Goal: Use online tool/utility: Use online tool/utility

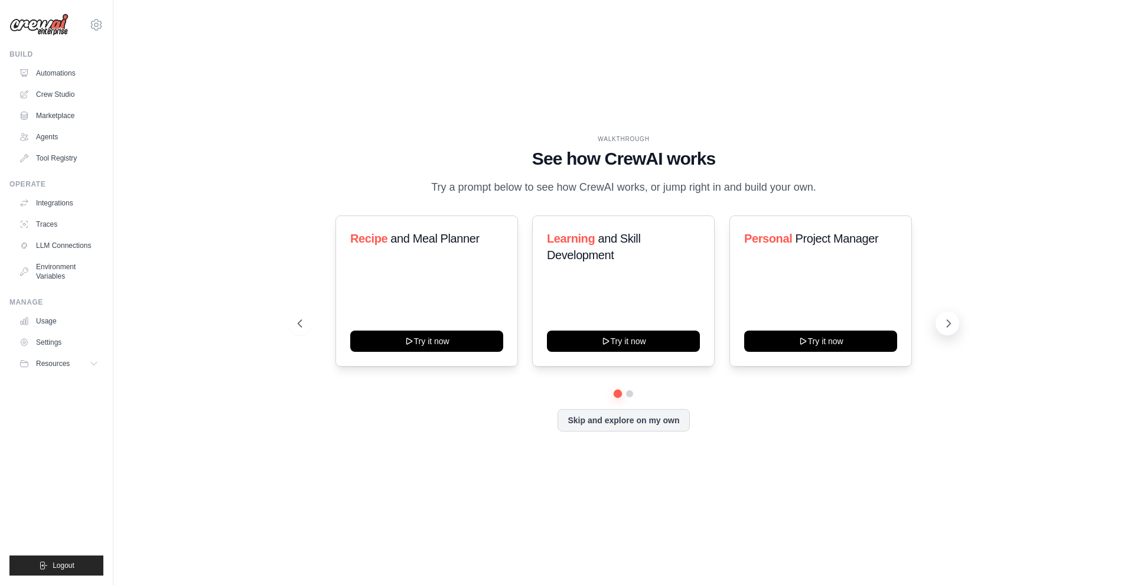
click at [949, 327] on icon at bounding box center [949, 324] width 12 height 12
click at [948, 325] on icon at bounding box center [949, 323] width 4 height 7
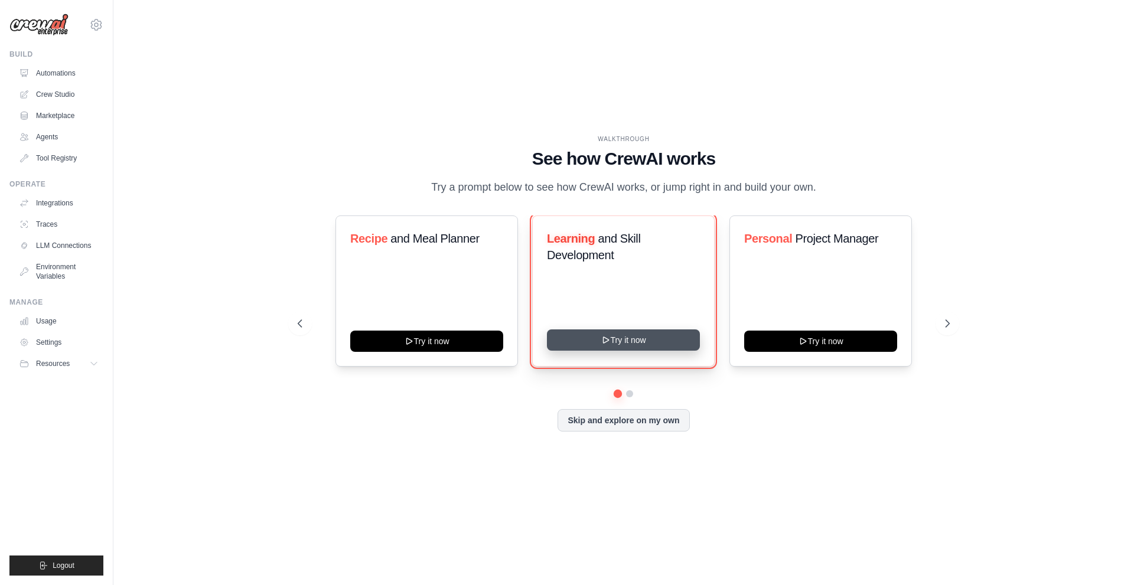
click at [613, 337] on button "Try it now" at bounding box center [623, 340] width 153 height 21
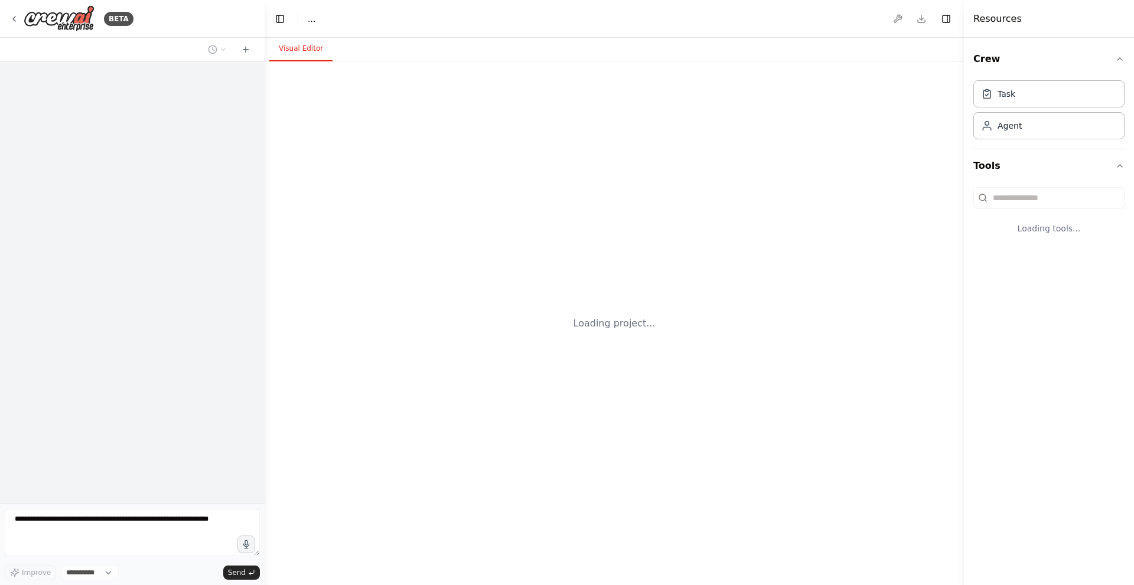
select select "****"
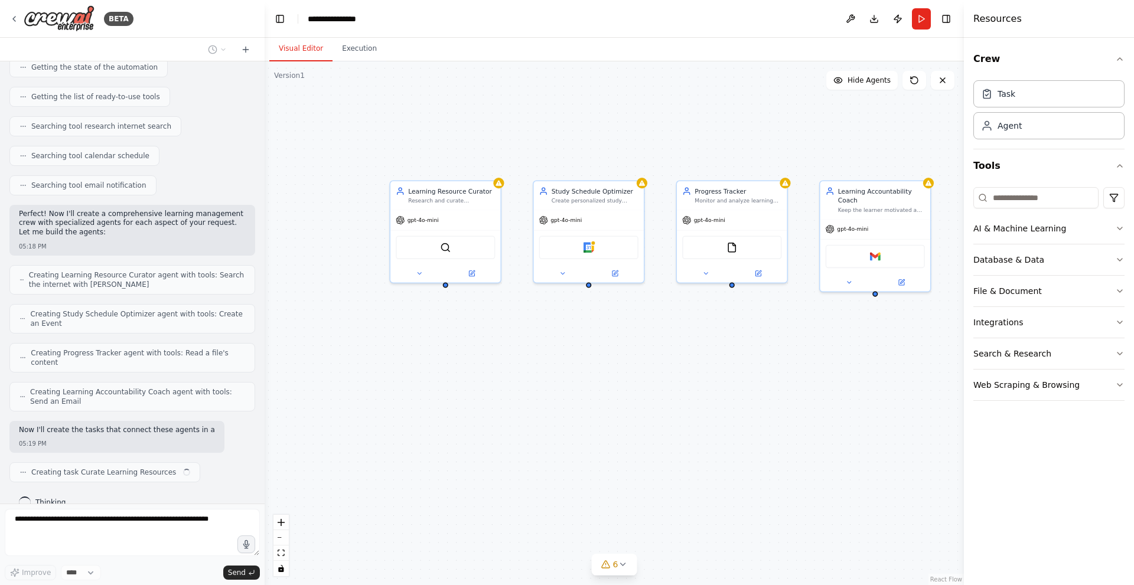
scroll to position [182, 0]
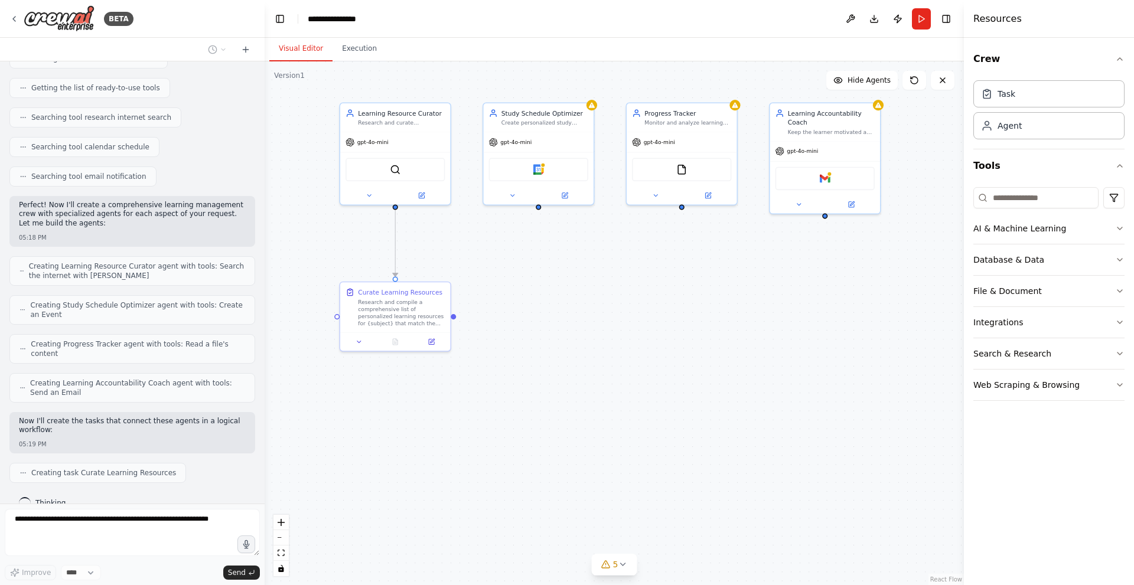
drag, startPoint x: 551, startPoint y: 152, endPoint x: 501, endPoint y: 74, distance: 92.7
click at [501, 74] on div ".deletable-edge-delete-btn { width: 20px; height: 20px; border: 0px solid #ffff…" at bounding box center [614, 323] width 699 height 524
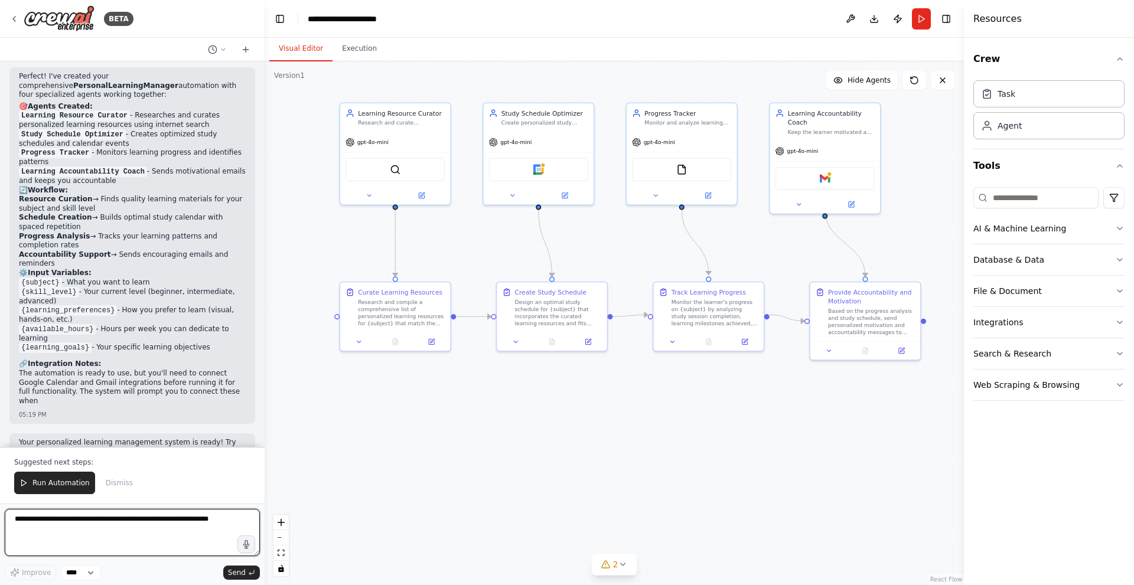
scroll to position [848, 0]
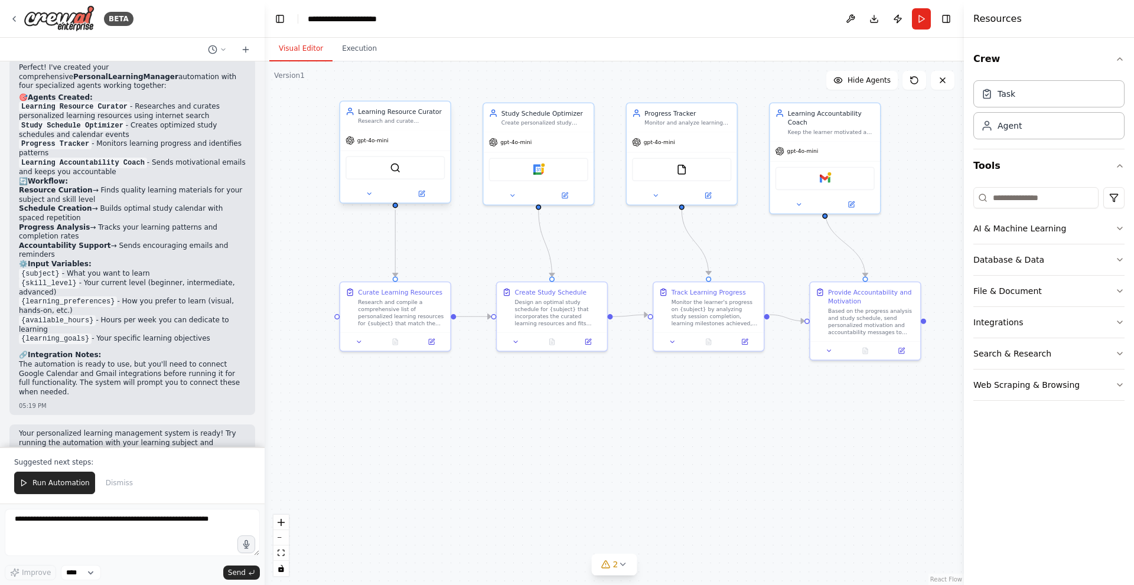
click at [403, 141] on div "gpt-4o-mini" at bounding box center [395, 140] width 110 height 19
click at [387, 132] on div "gpt-4o-mini" at bounding box center [395, 140] width 110 height 19
click at [424, 206] on div ".deletable-edge-delete-btn { width: 20px; height: 20px; border: 0px solid #ffff…" at bounding box center [614, 323] width 699 height 524
click at [425, 194] on icon at bounding box center [421, 193] width 7 height 7
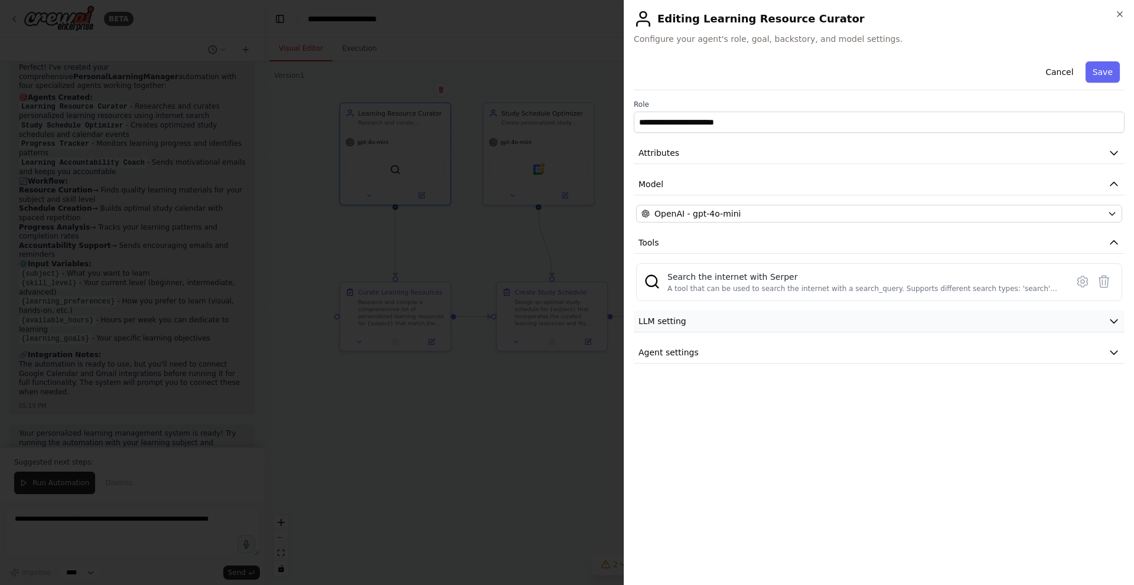
click at [934, 317] on button "LLM setting" at bounding box center [879, 322] width 491 height 22
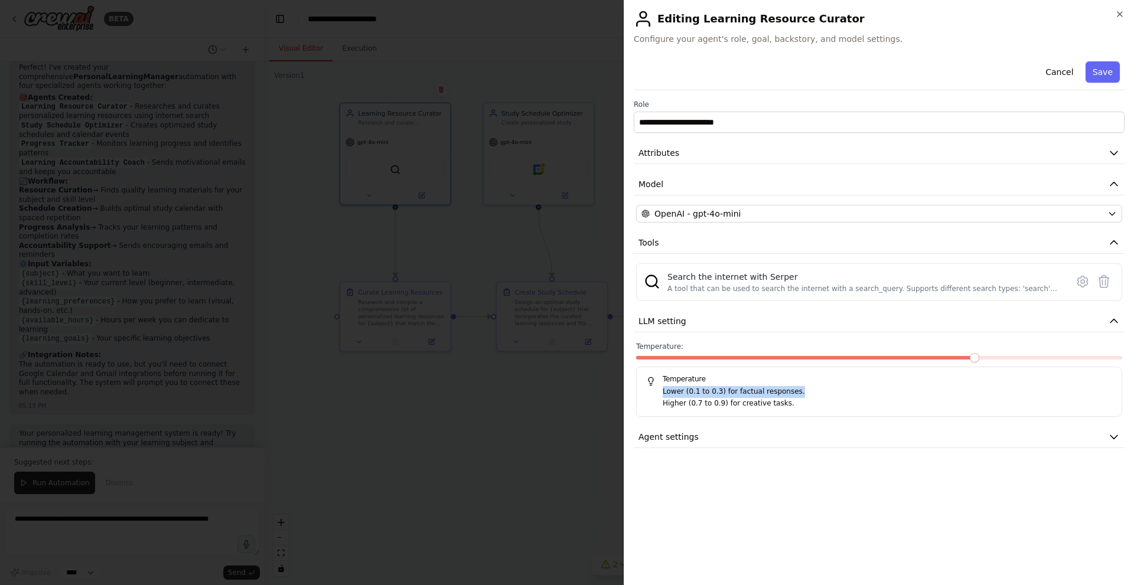
drag, startPoint x: 664, startPoint y: 392, endPoint x: 786, endPoint y: 393, distance: 121.7
click at [786, 393] on p "Lower (0.1 to 0.3) for factual responses." at bounding box center [887, 392] width 449 height 12
drag, startPoint x: 660, startPoint y: 402, endPoint x: 783, endPoint y: 406, distance: 123.5
click at [783, 406] on div "Lower (0.1 to 0.3) for factual responses. Higher (0.7 to 0.9) for creative task…" at bounding box center [879, 397] width 466 height 23
click at [1107, 320] on button "LLM setting" at bounding box center [879, 322] width 491 height 22
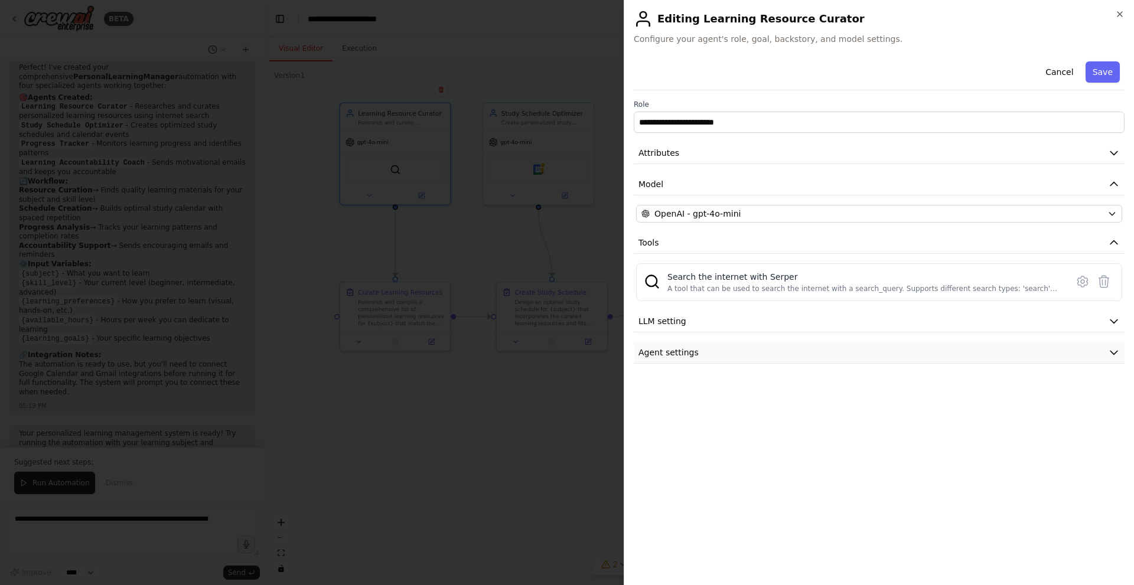
click at [768, 360] on button "Agent settings" at bounding box center [879, 353] width 491 height 22
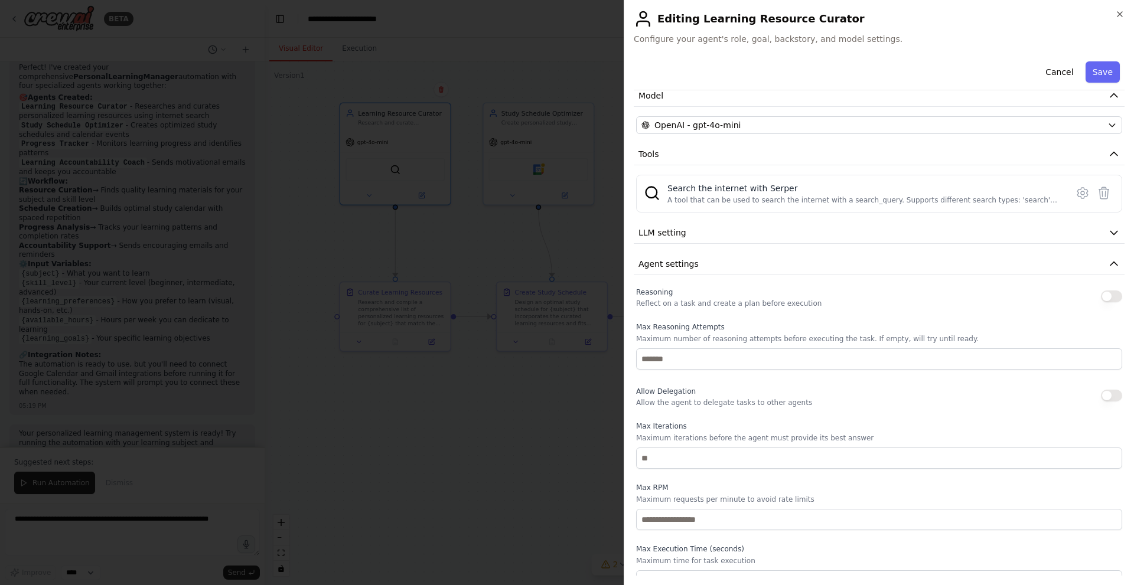
scroll to position [105, 0]
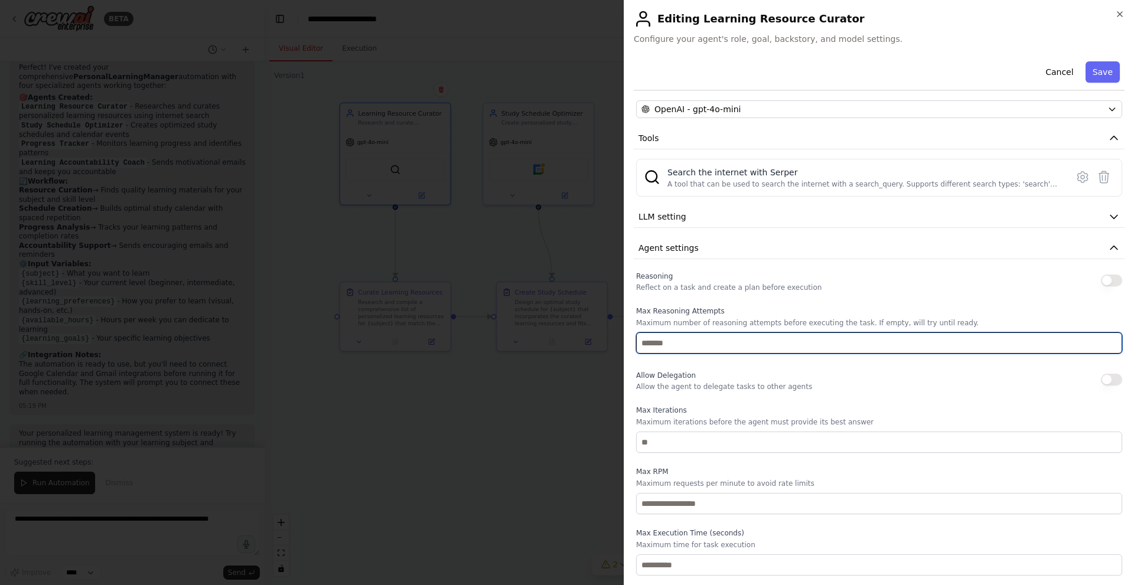
click at [805, 338] on input "number" at bounding box center [879, 343] width 486 height 21
type input "*"
click at [1103, 338] on input "*" at bounding box center [879, 343] width 486 height 21
click at [1103, 347] on input "*" at bounding box center [879, 343] width 486 height 21
click at [1106, 346] on input "*" at bounding box center [879, 343] width 486 height 21
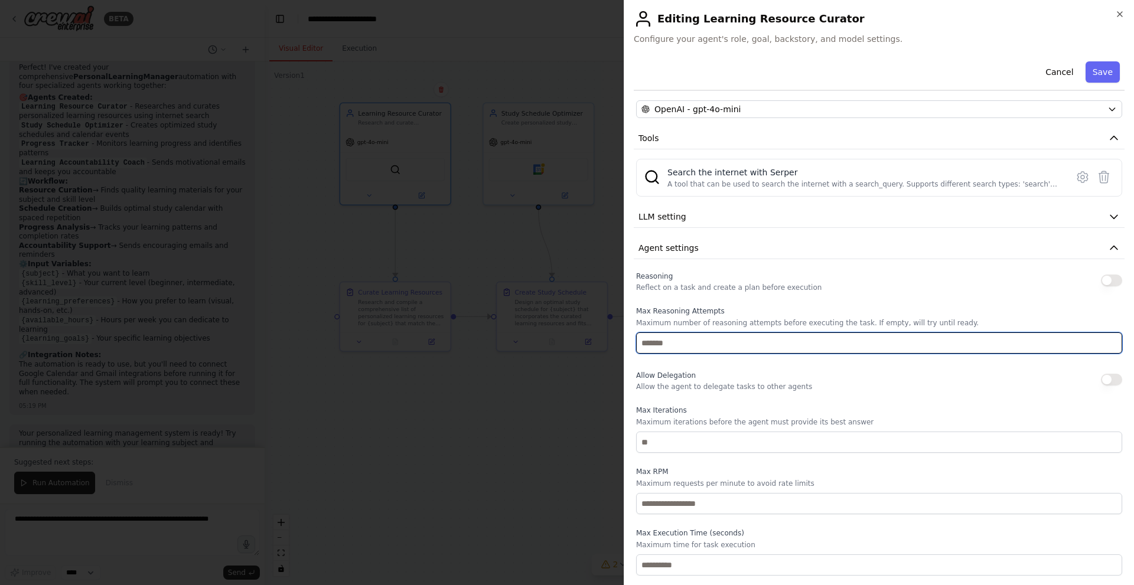
click at [1103, 347] on input "*" at bounding box center [879, 343] width 486 height 21
click at [1104, 346] on input "*" at bounding box center [879, 343] width 486 height 21
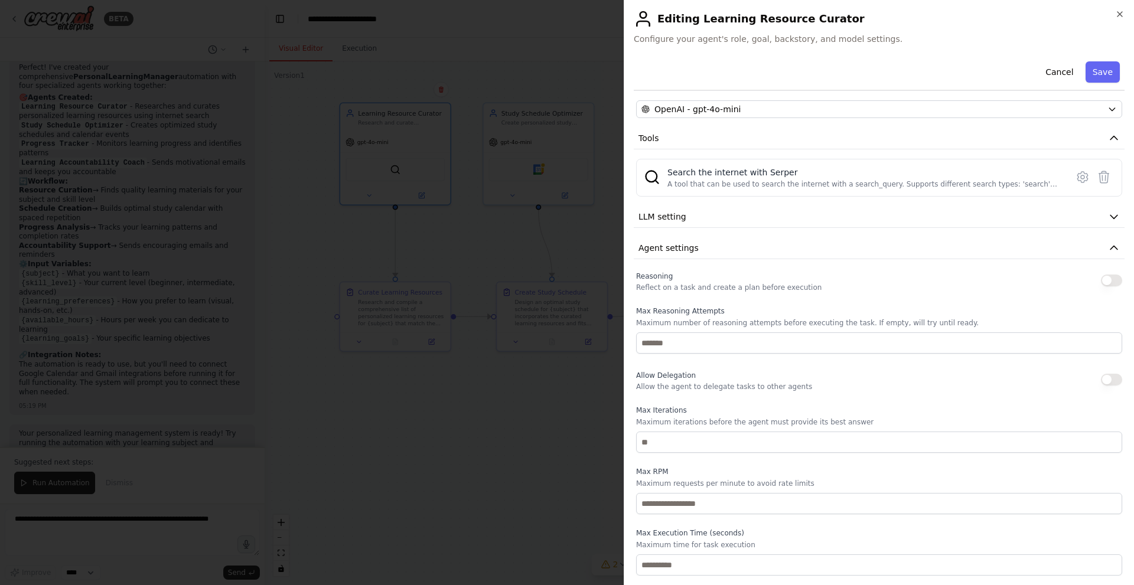
click at [738, 366] on div "Reasoning Reflect on a task and create a plan before execution Max Reasoning At…" at bounding box center [879, 422] width 486 height 307
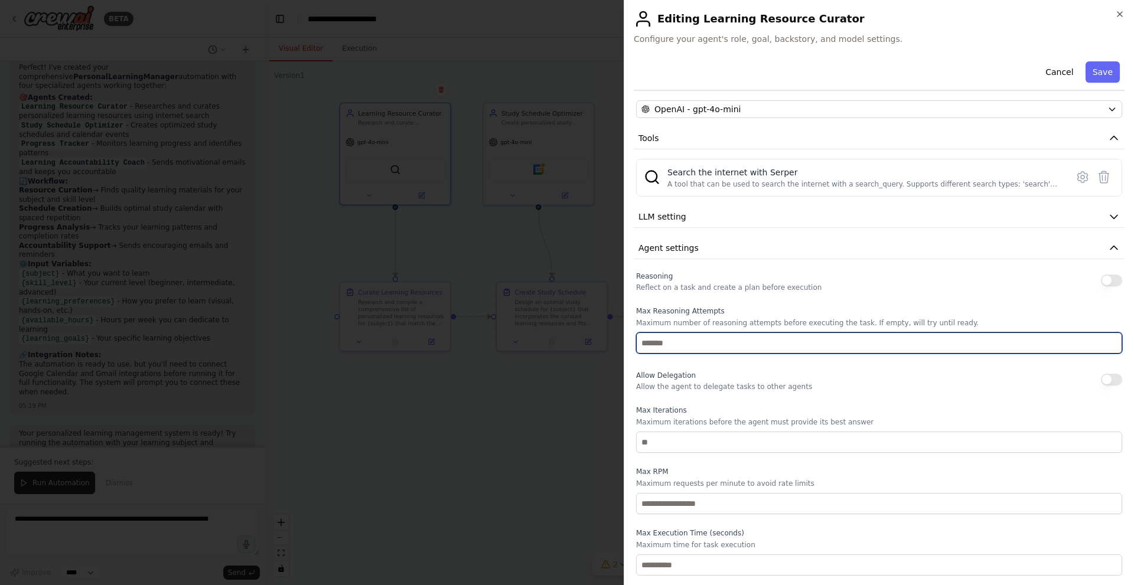
click at [1103, 346] on input "*" at bounding box center [879, 343] width 486 height 21
click at [811, 348] on input "*" at bounding box center [879, 343] width 486 height 21
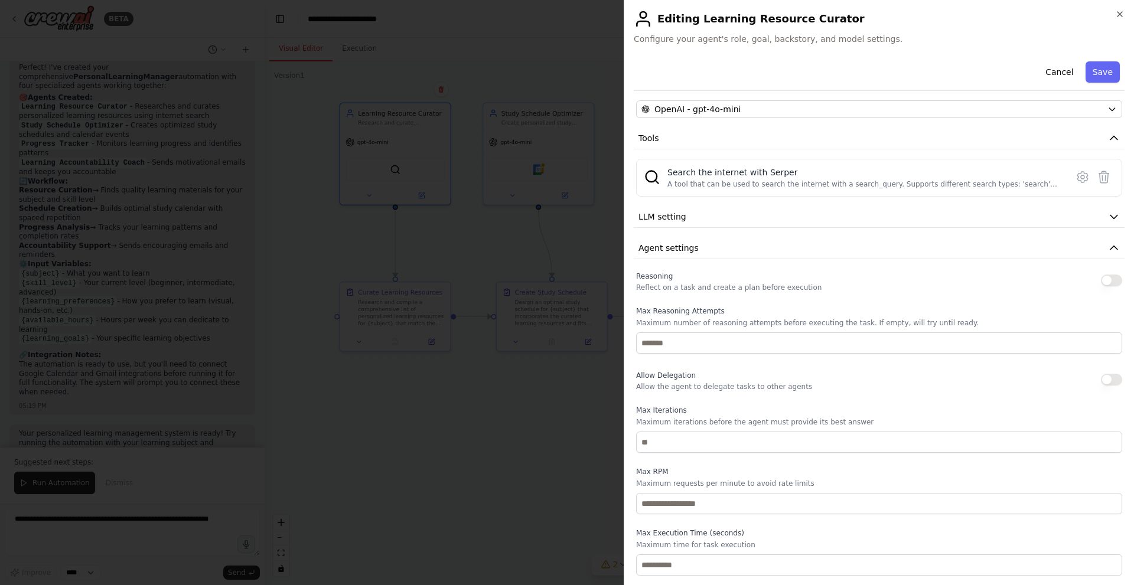
click at [827, 367] on div "Reasoning Reflect on a task and create a plan before execution Max Reasoning At…" at bounding box center [879, 422] width 486 height 307
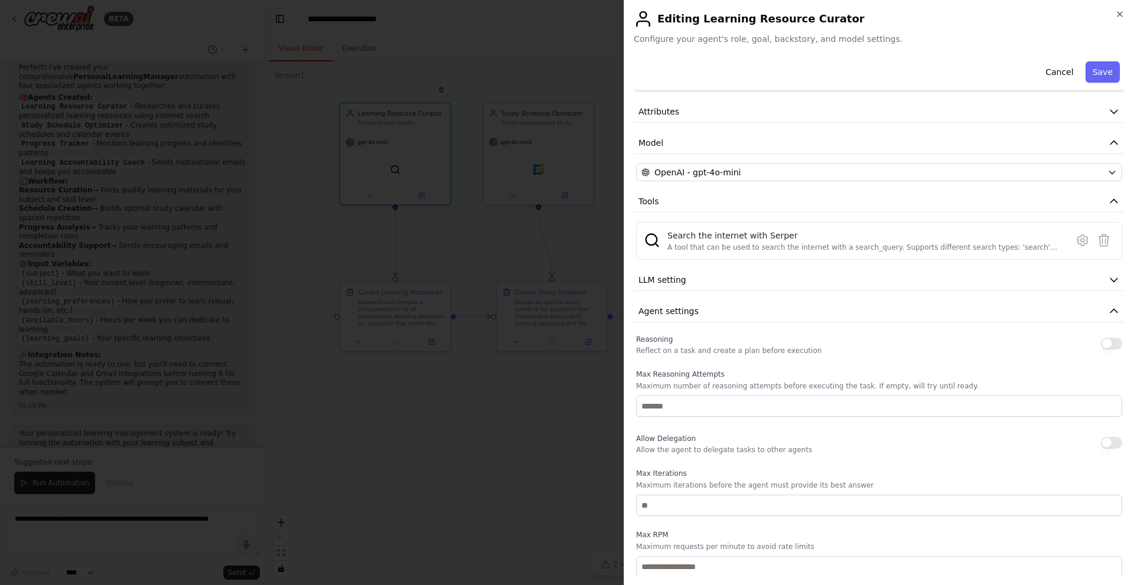
scroll to position [0, 0]
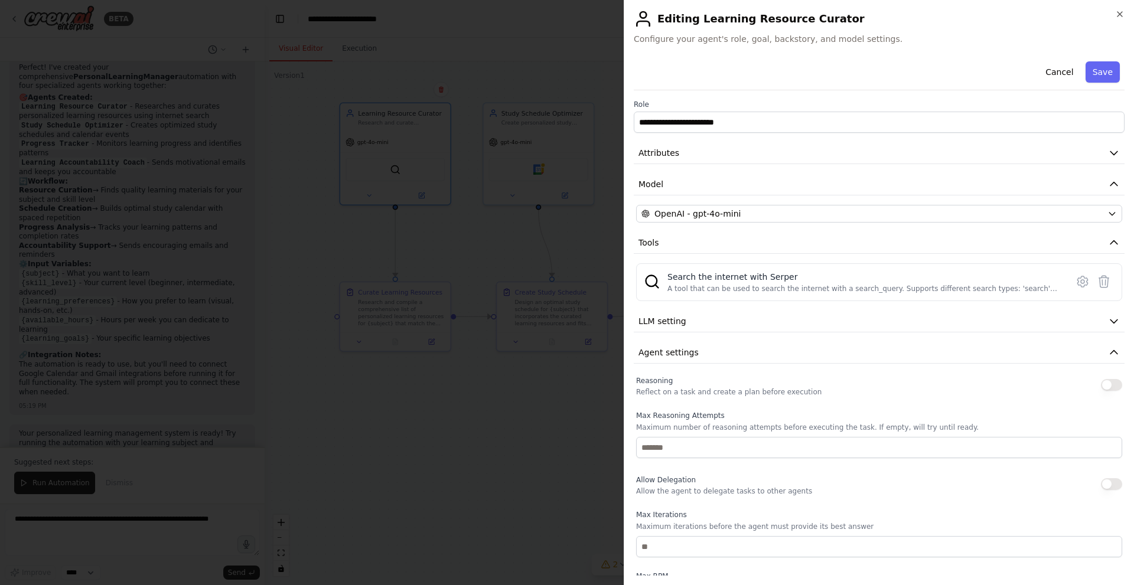
click at [468, 522] on div at bounding box center [567, 292] width 1134 height 585
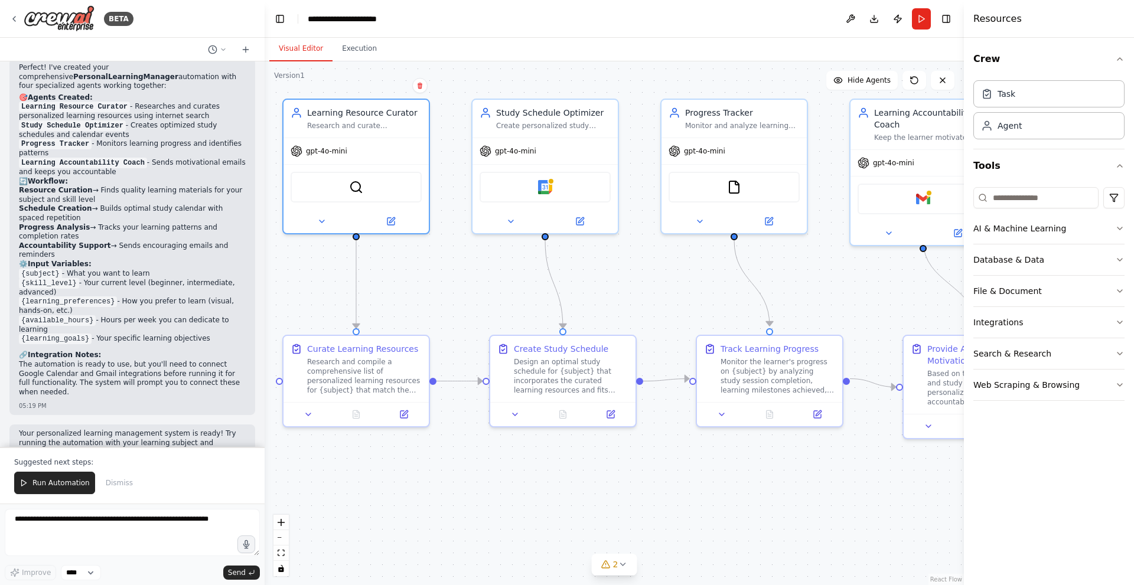
drag, startPoint x: 553, startPoint y: 410, endPoint x: 563, endPoint y: 494, distance: 84.5
click at [563, 494] on div ".deletable-edge-delete-btn { width: 20px; height: 20px; border: 0px solid #ffff…" at bounding box center [614, 323] width 699 height 524
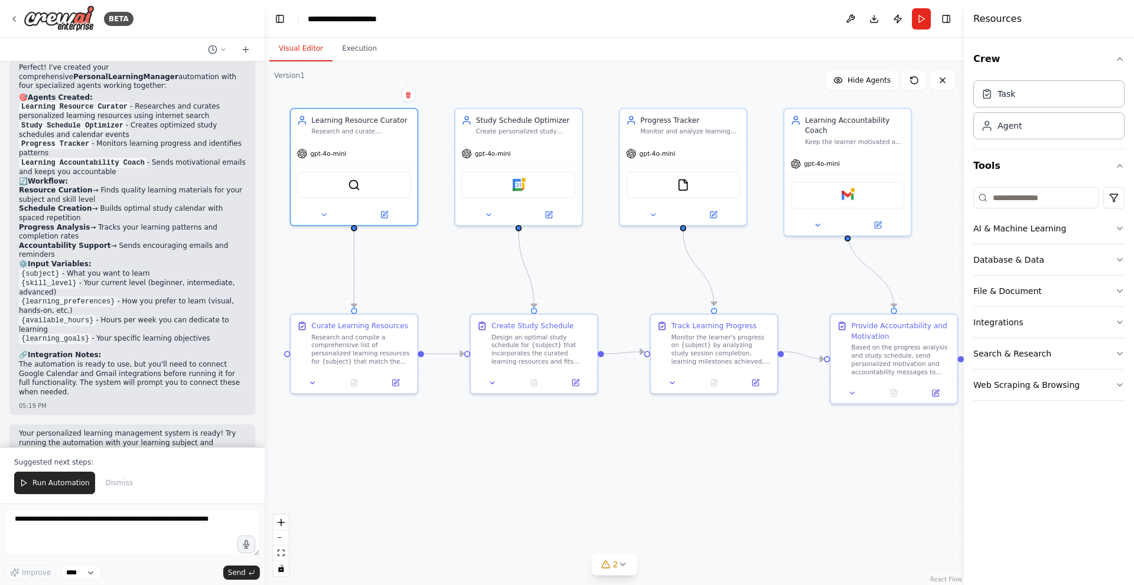
drag, startPoint x: 662, startPoint y: 487, endPoint x: 633, endPoint y: 447, distance: 49.8
click at [633, 447] on div ".deletable-edge-delete-btn { width: 20px; height: 20px; border: 0px solid #ffff…" at bounding box center [614, 323] width 699 height 524
click at [448, 274] on div ".deletable-edge-delete-btn { width: 20px; height: 20px; border: 0px solid #ffff…" at bounding box center [614, 323] width 699 height 524
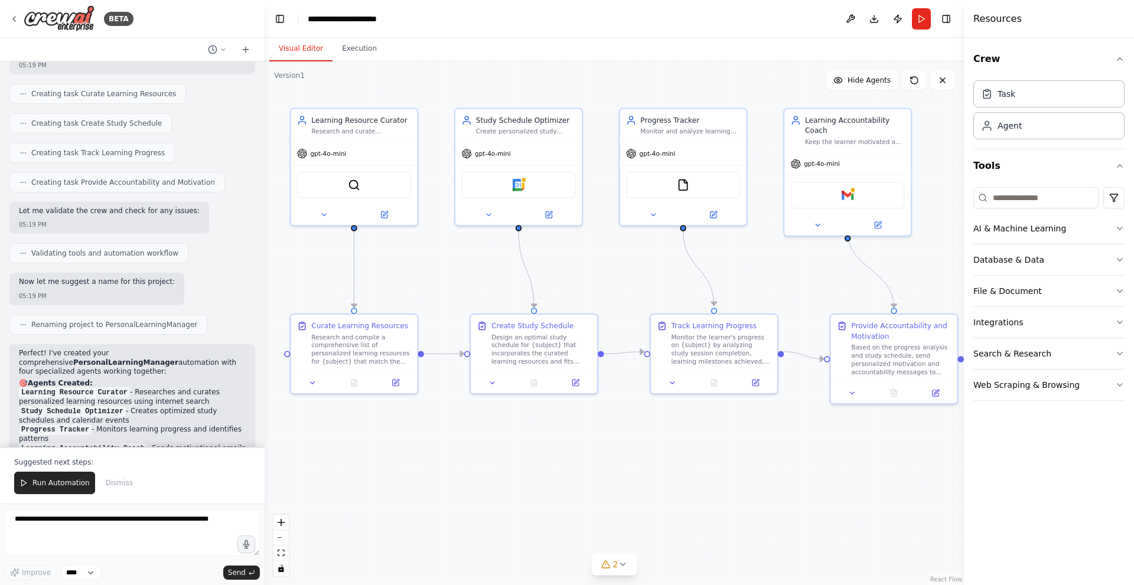
scroll to position [493, 0]
